Goal: Task Accomplishment & Management: Use online tool/utility

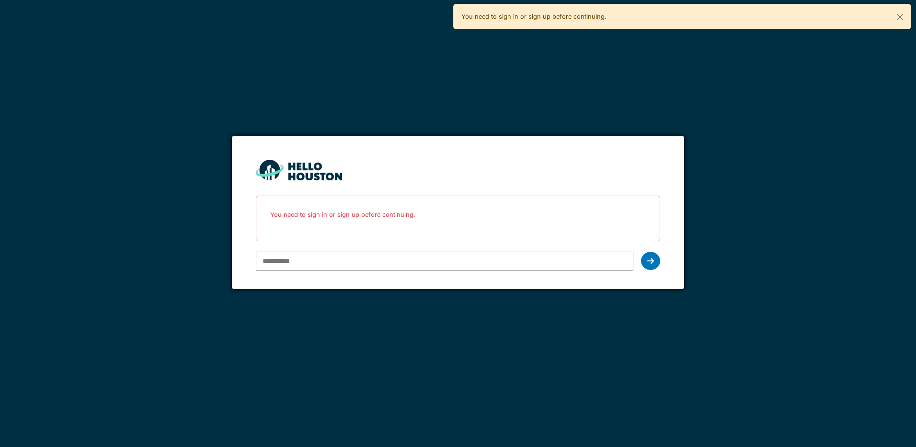
type input "**********"
click at [406, 257] on input "**********" at bounding box center [444, 261] width 377 height 20
click at [648, 261] on icon at bounding box center [650, 261] width 7 height 8
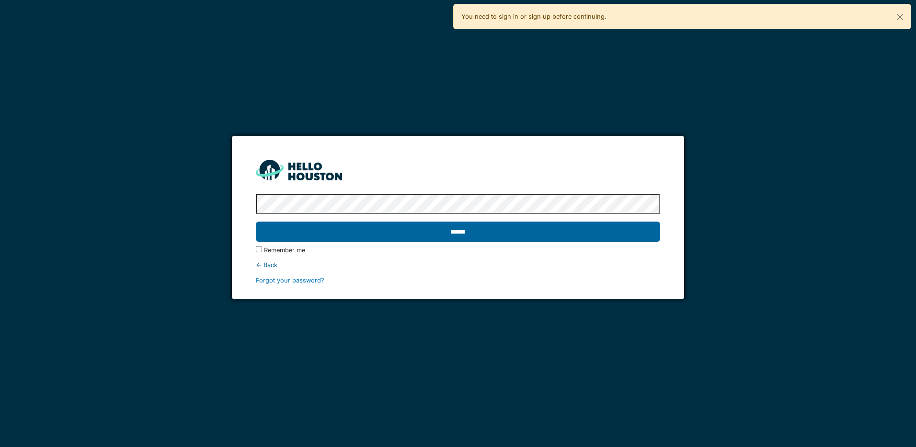
click at [461, 241] on input "******" at bounding box center [458, 231] width 404 height 20
